Goal: Task Accomplishment & Management: Complete application form

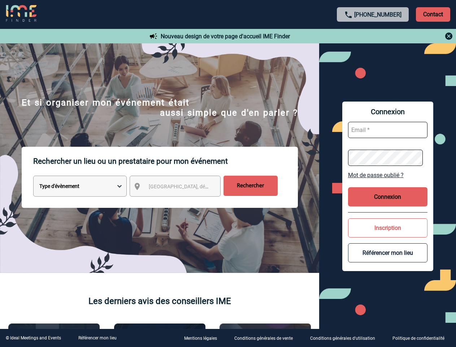
click at [228, 173] on p "Rechercher un lieu ou un prestataire pour mon événement" at bounding box center [165, 161] width 265 height 29
click at [433, 14] on p "Contact" at bounding box center [433, 14] width 34 height 14
click at [373, 36] on div at bounding box center [373, 36] width 161 height 9
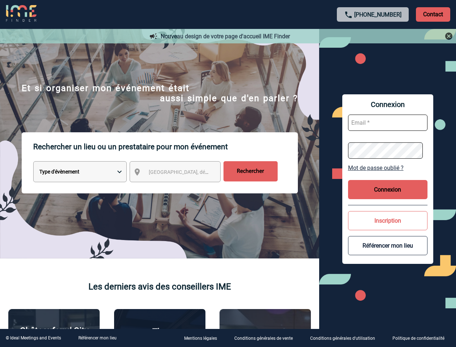
click at [182, 187] on div at bounding box center [218, 166] width 437 height 332
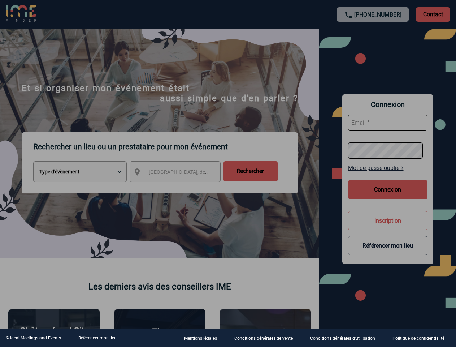
click at [388, 175] on div at bounding box center [228, 173] width 456 height 347
click at [388, 196] on div at bounding box center [228, 173] width 456 height 347
click at [388, 228] on div at bounding box center [228, 173] width 456 height 347
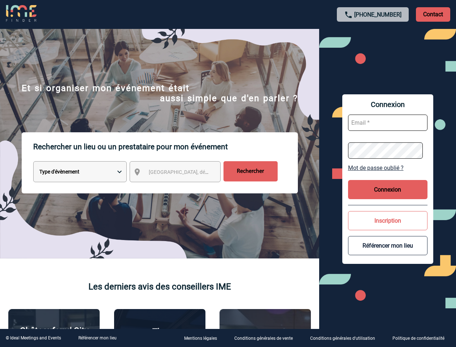
click at [388, 252] on button "Référencer mon lieu" at bounding box center [387, 245] width 79 height 19
click at [97, 338] on link "Référencer mon lieu" at bounding box center [97, 337] width 38 height 5
